Goal: Task Accomplishment & Management: Use online tool/utility

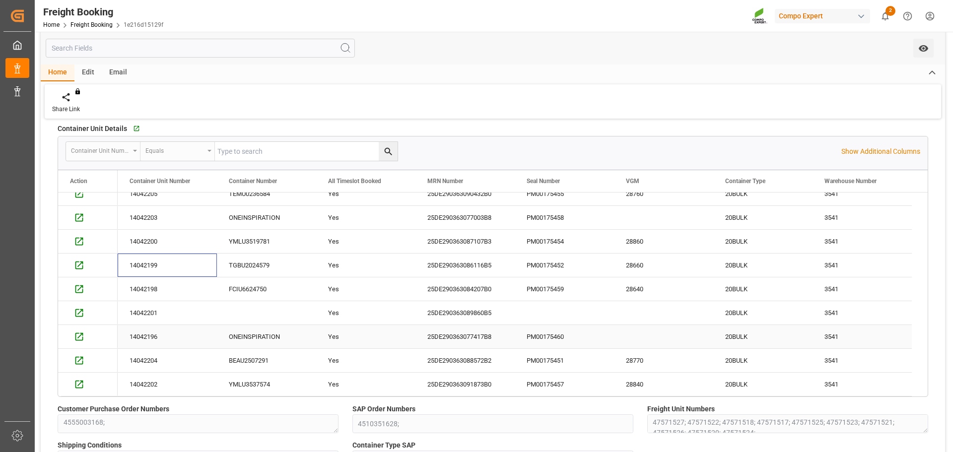
scroll to position [347, 0]
